Goal: Transaction & Acquisition: Purchase product/service

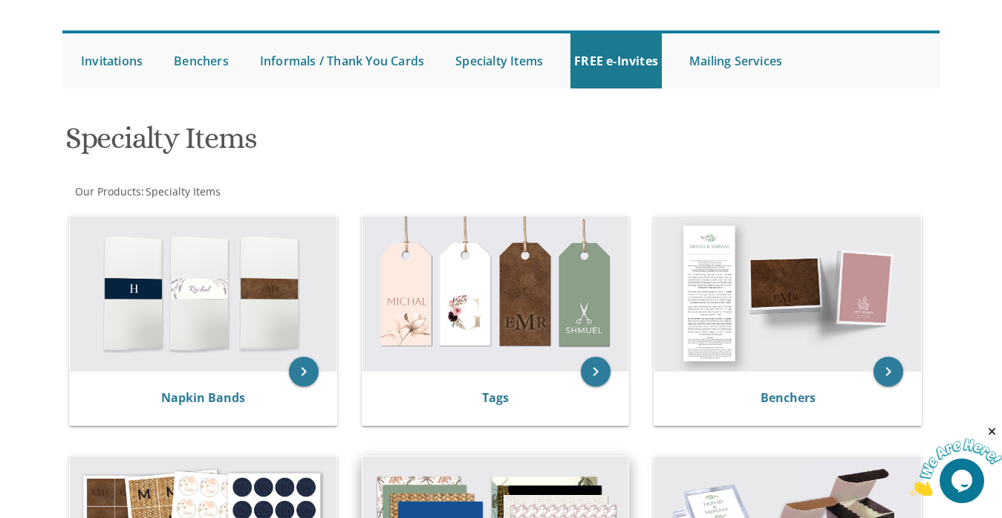
scroll to position [297, 0]
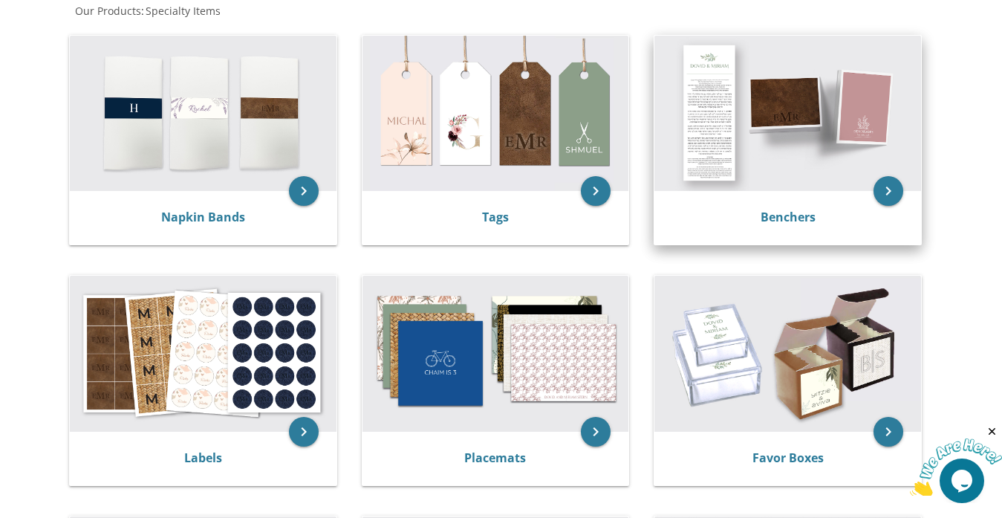
click at [777, 121] on img at bounding box center [788, 114] width 267 height 156
click at [890, 187] on icon "keyboard_arrow_right" at bounding box center [889, 191] width 30 height 30
click at [894, 187] on icon "keyboard_arrow_right" at bounding box center [889, 191] width 30 height 30
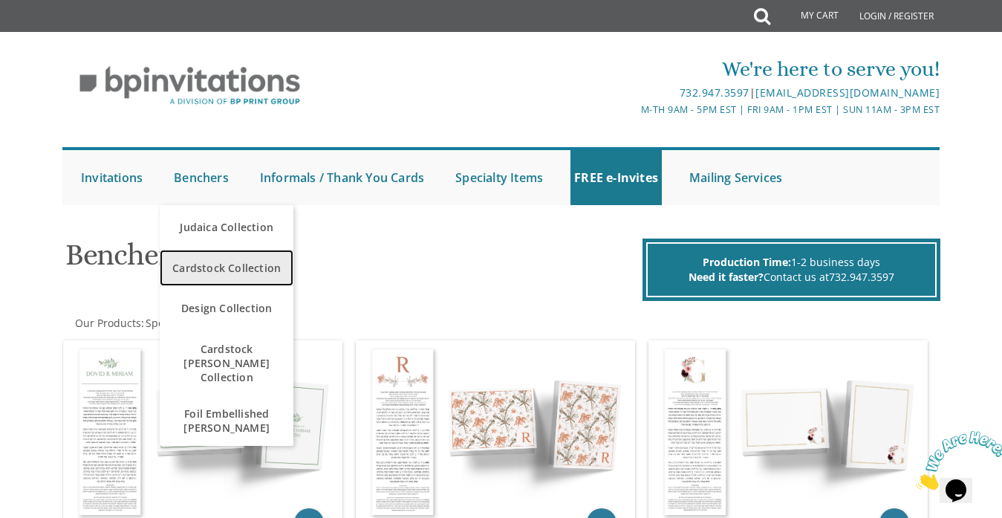
click at [217, 270] on span "Cardstock Collection" at bounding box center [226, 267] width 126 height 29
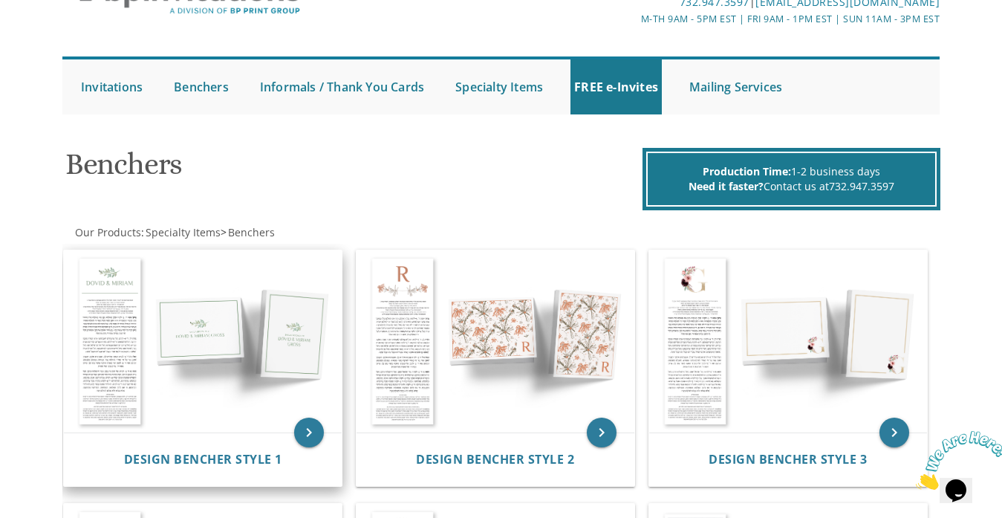
scroll to position [223, 0]
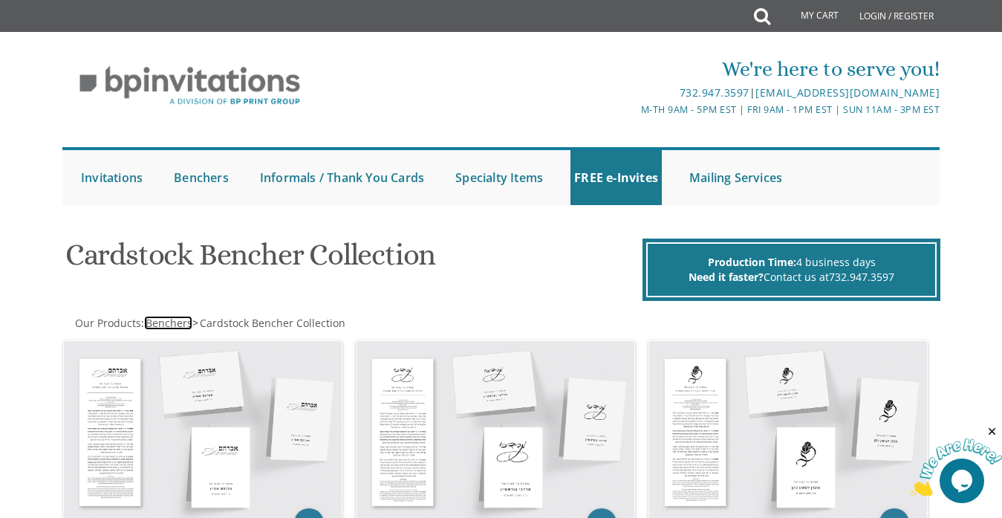
click at [161, 325] on span "Benchers" at bounding box center [169, 323] width 47 height 14
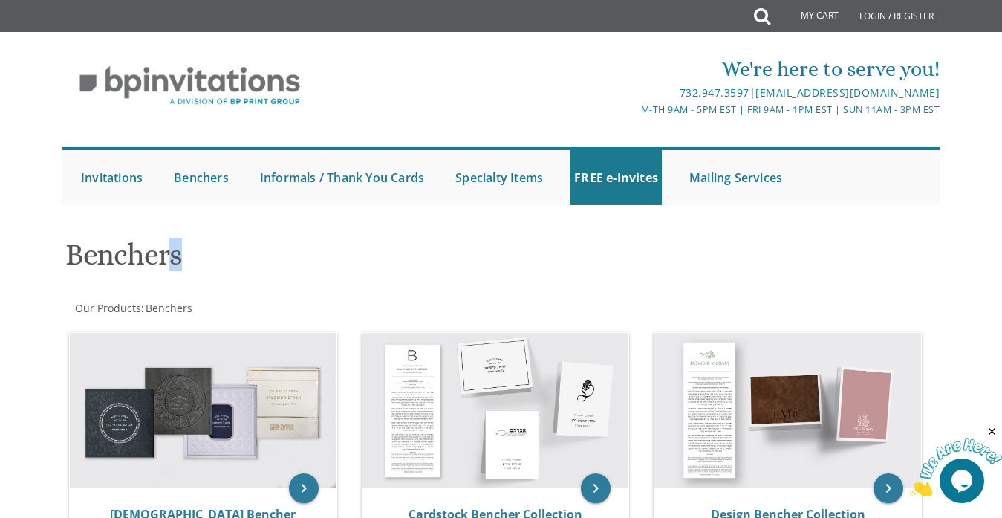
drag, startPoint x: 168, startPoint y: 284, endPoint x: 184, endPoint y: 284, distance: 16.3
click at [181, 286] on div "Benchers" at bounding box center [352, 256] width 596 height 59
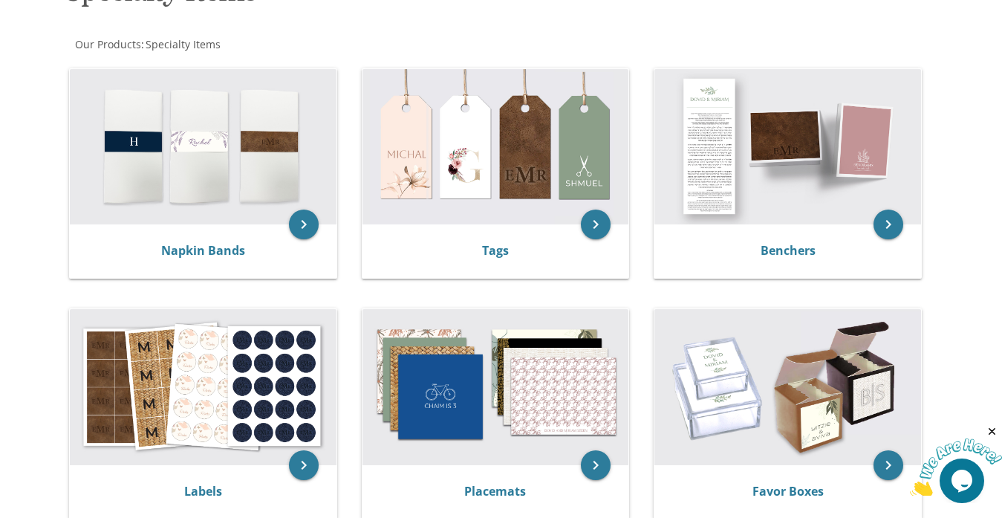
scroll to position [221, 0]
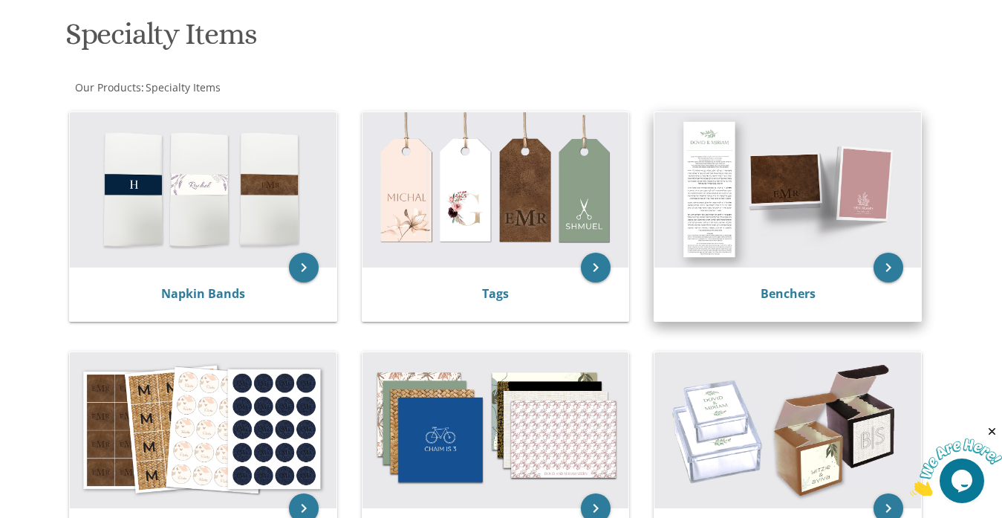
click at [805, 201] on img at bounding box center [788, 190] width 267 height 156
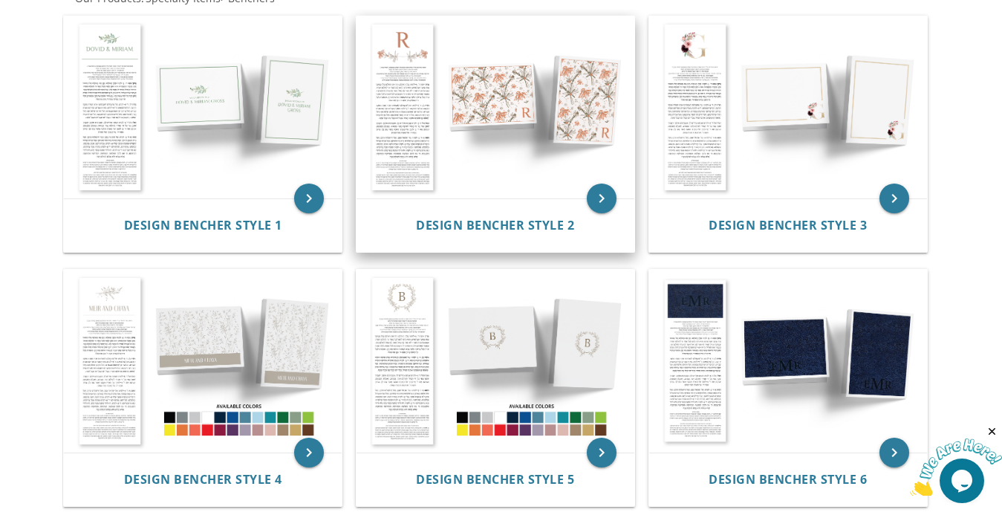
scroll to position [371, 0]
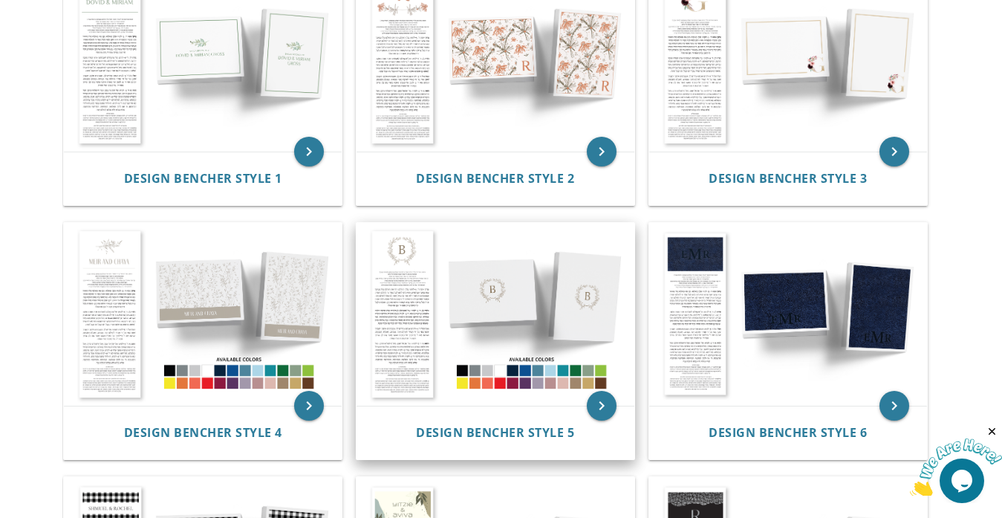
click at [515, 308] on img at bounding box center [496, 314] width 278 height 183
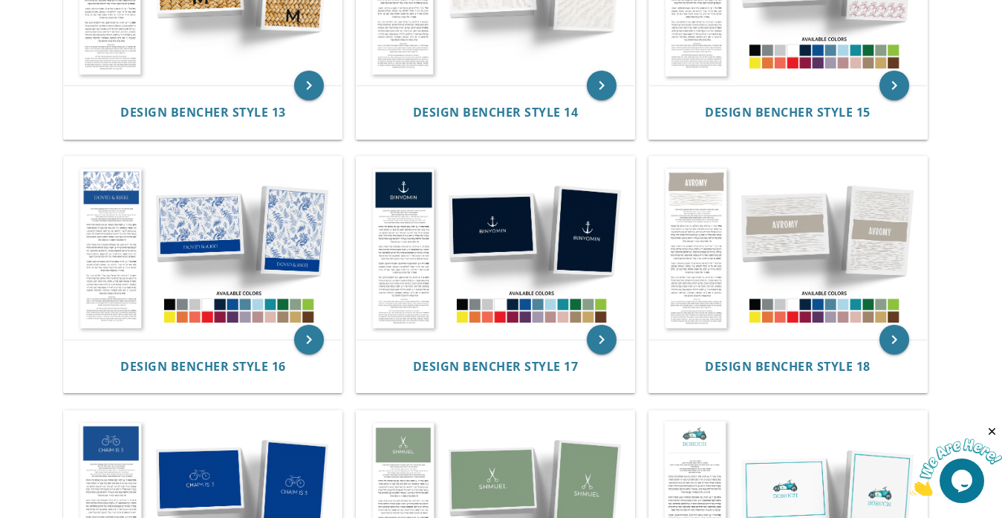
scroll to position [1560, 0]
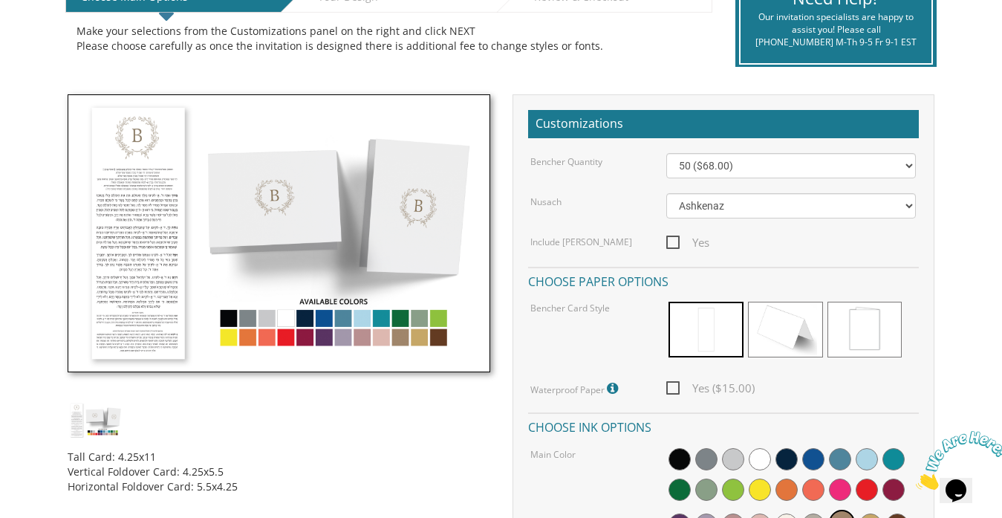
scroll to position [446, 0]
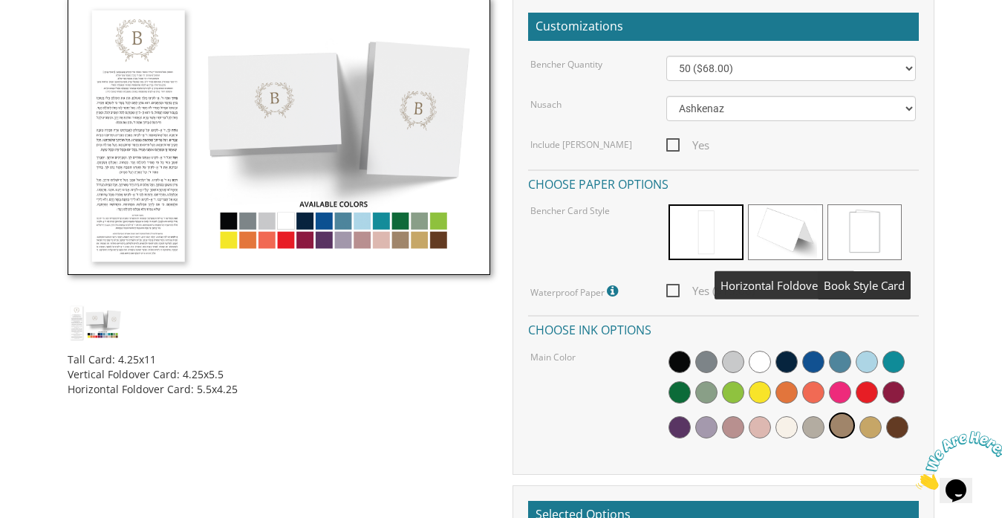
click at [797, 225] on span at bounding box center [785, 232] width 75 height 56
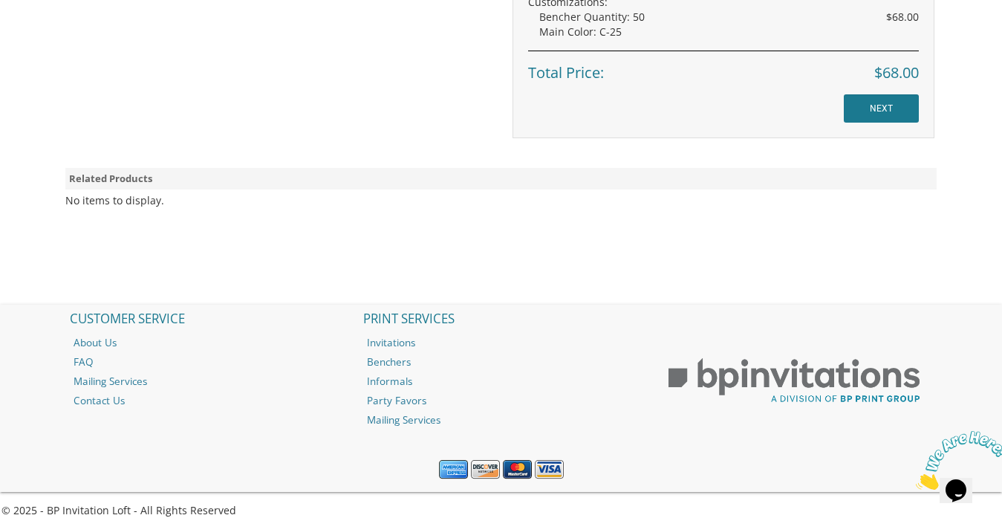
scroll to position [1010, 0]
